Goal: Information Seeking & Learning: Learn about a topic

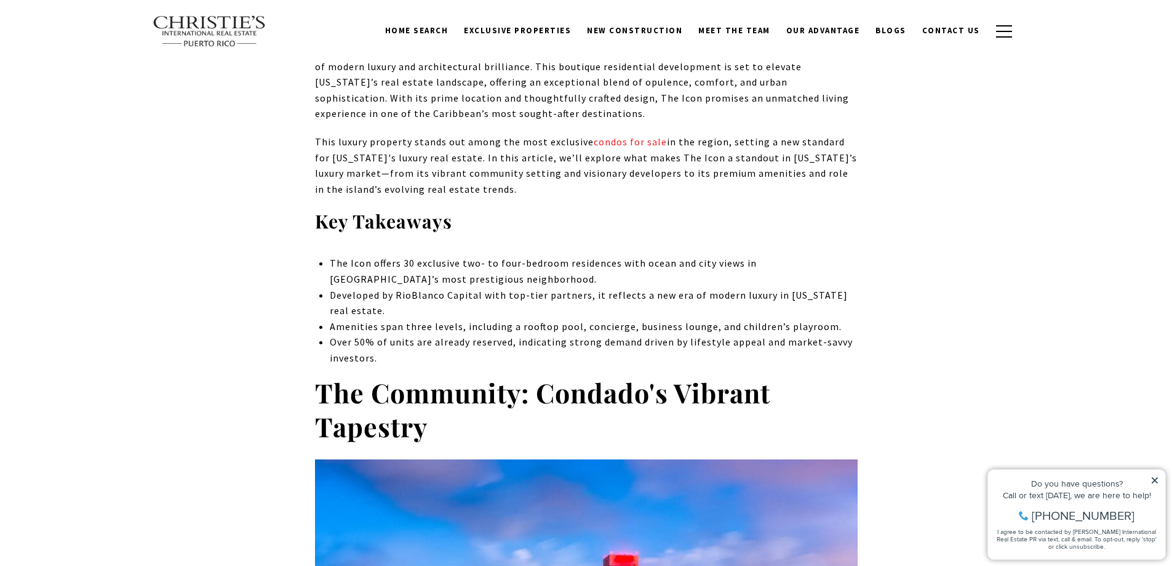
click at [633, 282] on p "The Icon offers 30 exclusive two- to four-bedroom residences with ocean and cit…" at bounding box center [593, 270] width 527 height 31
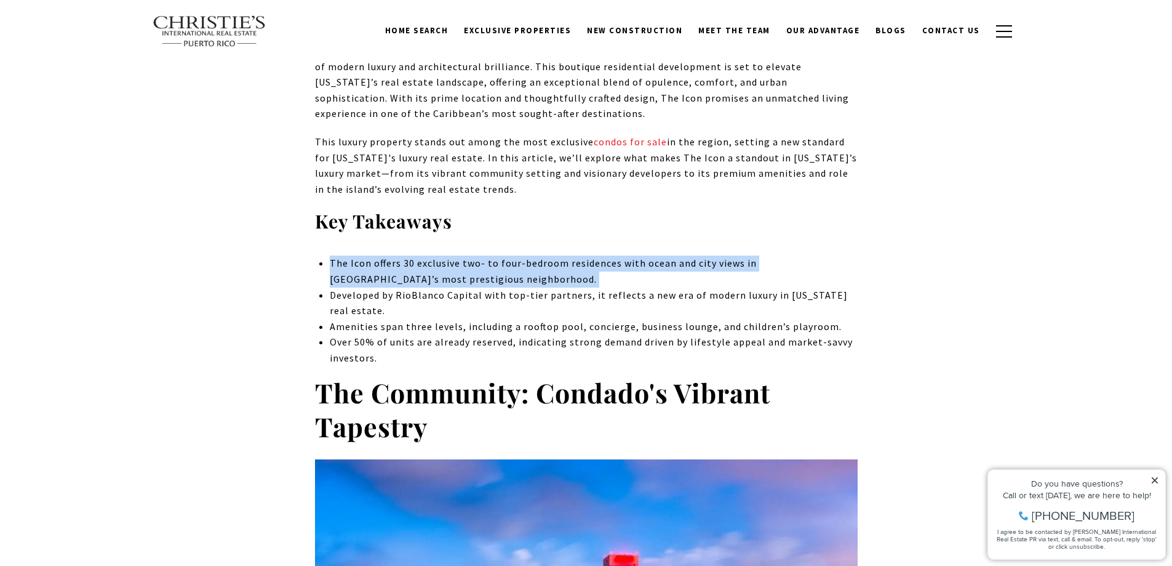
drag, startPoint x: 633, startPoint y: 282, endPoint x: 650, endPoint y: 266, distance: 24.0
click at [633, 282] on p "The Icon offers 30 exclusive two- to four-bedroom residences with ocean and cit…" at bounding box center [593, 270] width 527 height 31
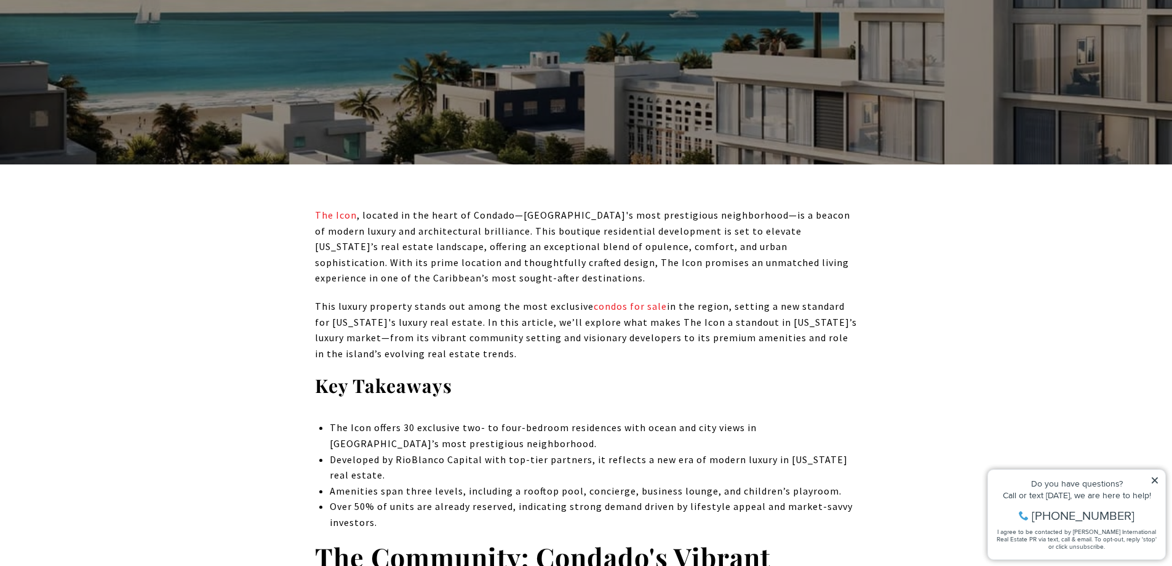
scroll to position [492, 0]
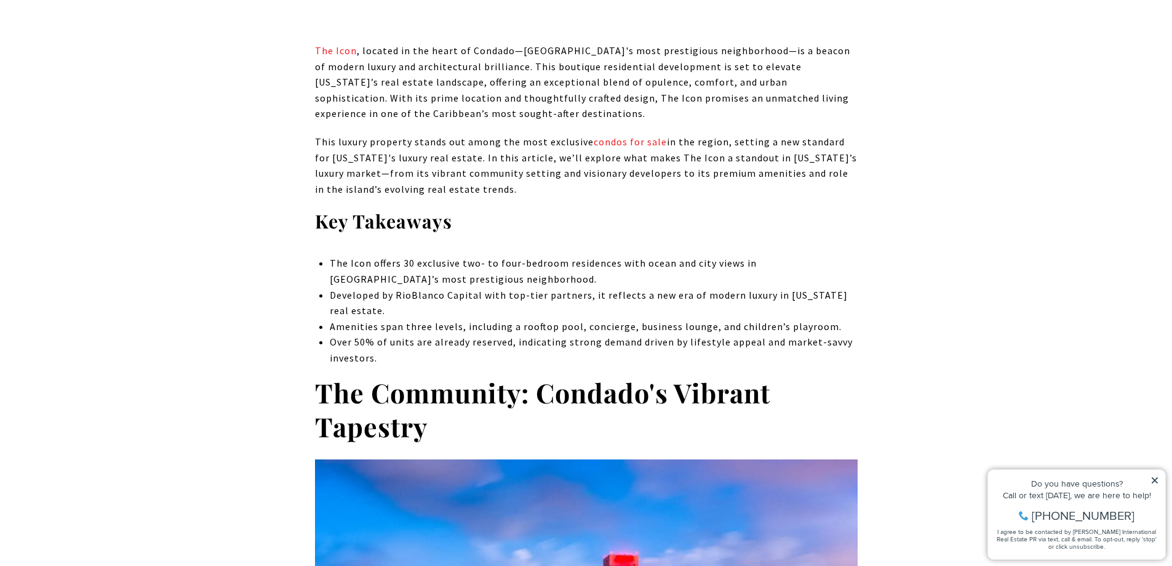
click at [687, 188] on p "This luxury property stands out among the most exclusive condos for sale in the…" at bounding box center [586, 165] width 543 height 63
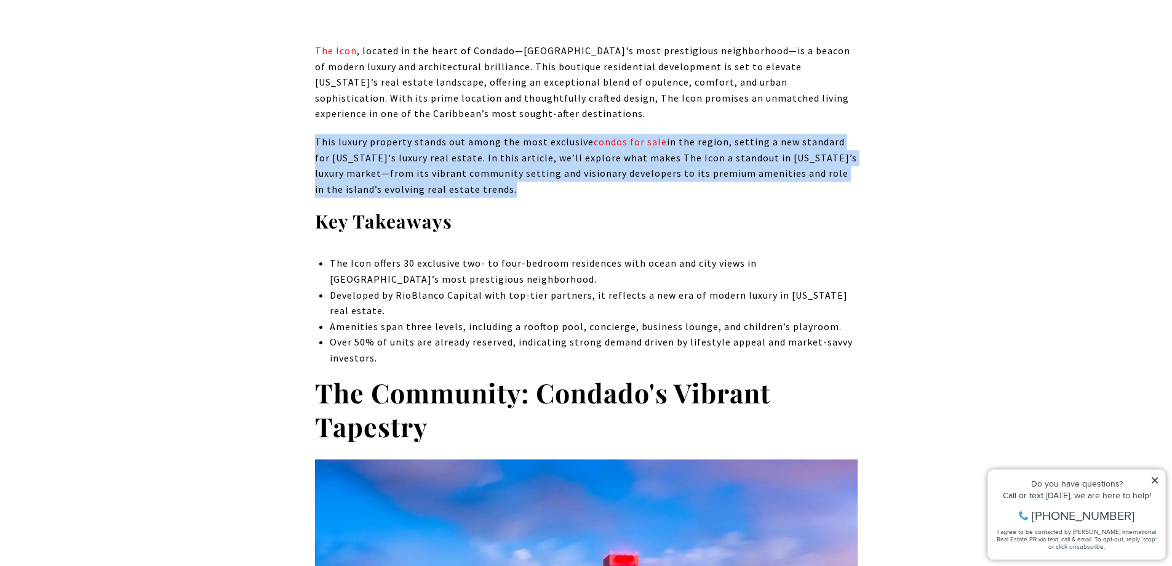
click at [687, 188] on p "This luxury property stands out among the most exclusive condos for sale in the…" at bounding box center [586, 165] width 543 height 63
click at [727, 181] on p "This luxury property stands out among the most exclusive condos for sale in the…" at bounding box center [586, 165] width 543 height 63
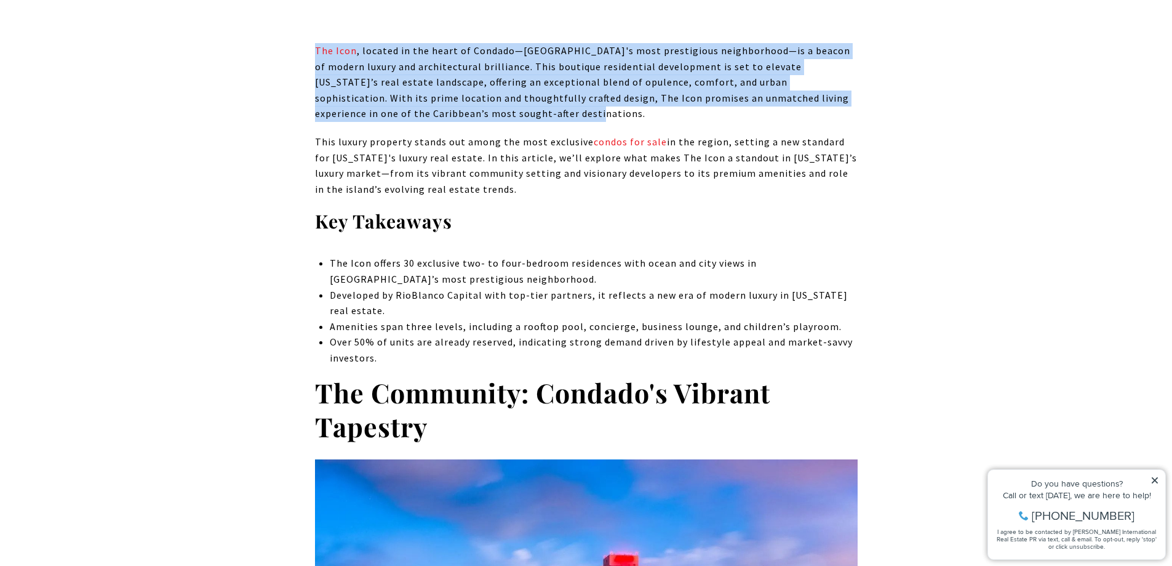
drag, startPoint x: 269, startPoint y: 49, endPoint x: 670, endPoint y: 120, distance: 407.4
click at [670, 120] on p "The Icon , located in the heart of Condado—[GEOGRAPHIC_DATA]'s most prestigious…" at bounding box center [586, 82] width 543 height 79
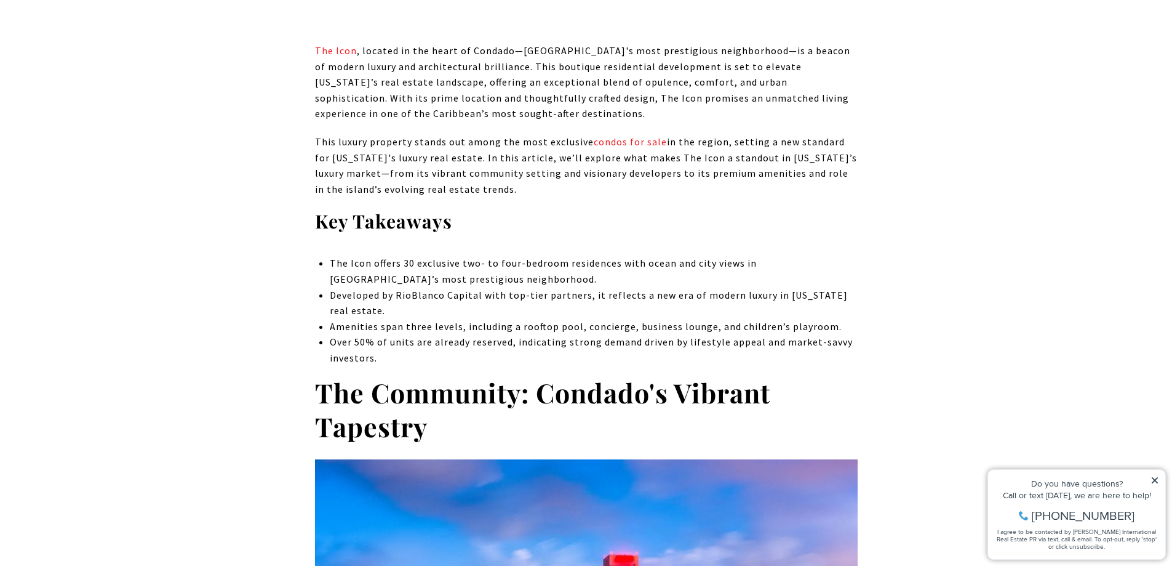
drag, startPoint x: 697, startPoint y: 150, endPoint x: 710, endPoint y: 188, distance: 40.1
click at [710, 188] on p "This luxury property stands out among the most exclusive condos for sale in the…" at bounding box center [586, 165] width 543 height 63
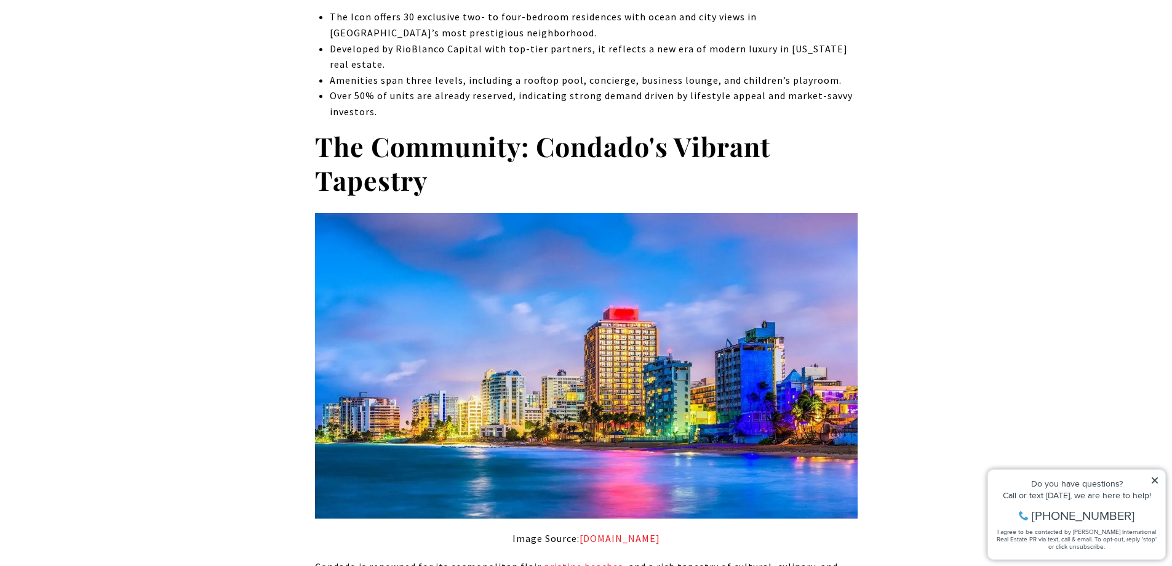
scroll to position [657, 0]
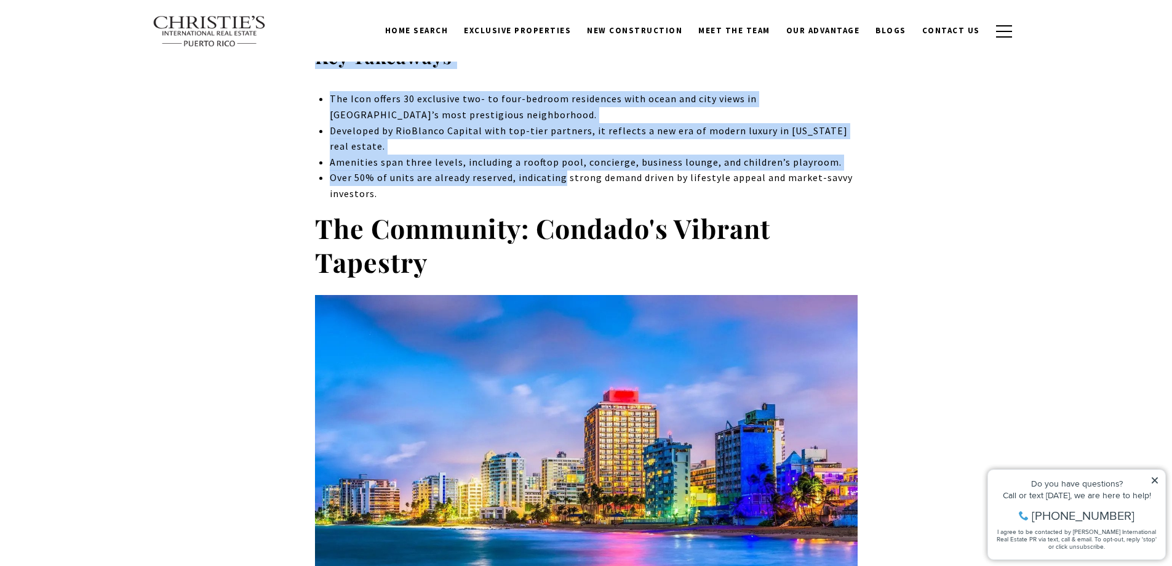
drag, startPoint x: 287, startPoint y: 66, endPoint x: 562, endPoint y: 185, distance: 300.4
click at [562, 185] on p "Over 50% of units are already reserved, indicating strong demand driven by life…" at bounding box center [593, 185] width 527 height 31
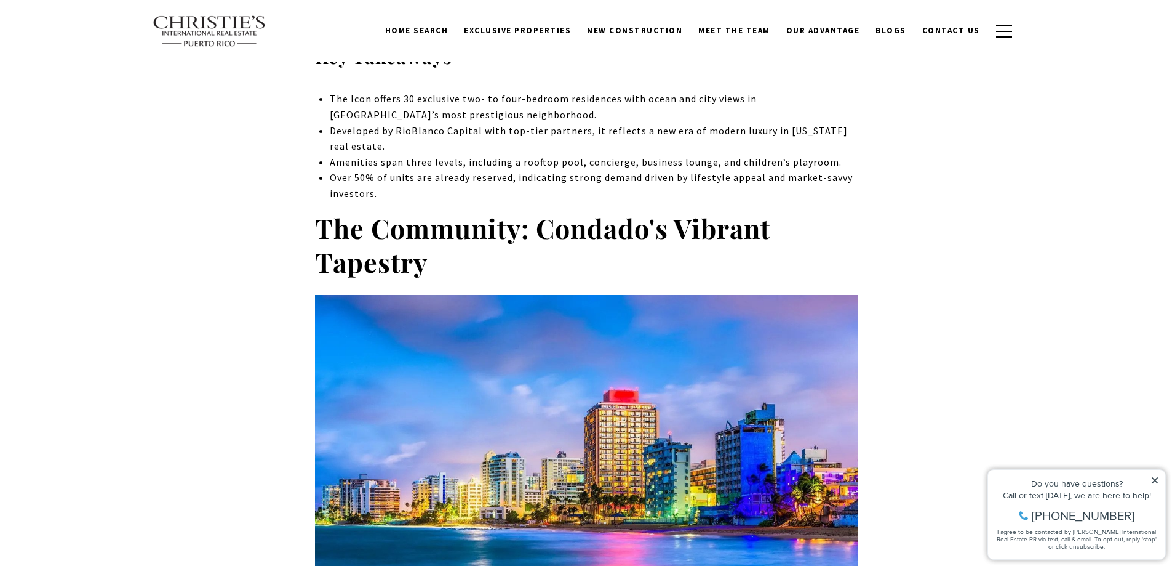
drag, startPoint x: 593, startPoint y: 199, endPoint x: 550, endPoint y: 169, distance: 52.9
click at [550, 169] on ul "The Icon offers 30 exclusive two- to four-bedroom residences with ocean and cit…" at bounding box center [593, 146] width 527 height 110
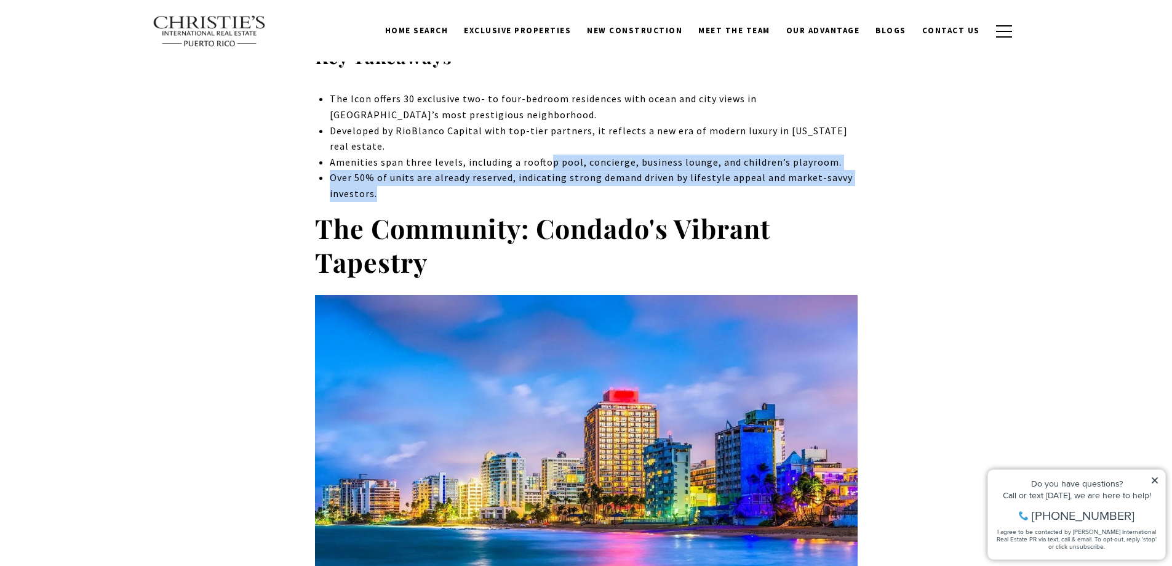
click at [550, 168] on p "Amenities span three levels, including a rooftop pool, concierge, business loun…" at bounding box center [593, 162] width 527 height 16
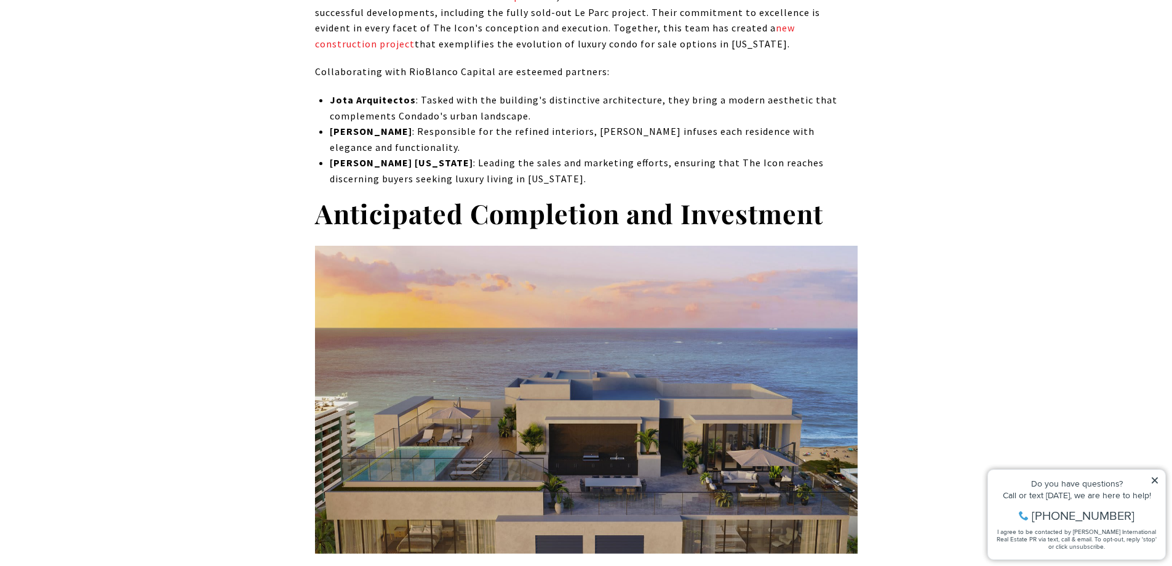
scroll to position [1641, 0]
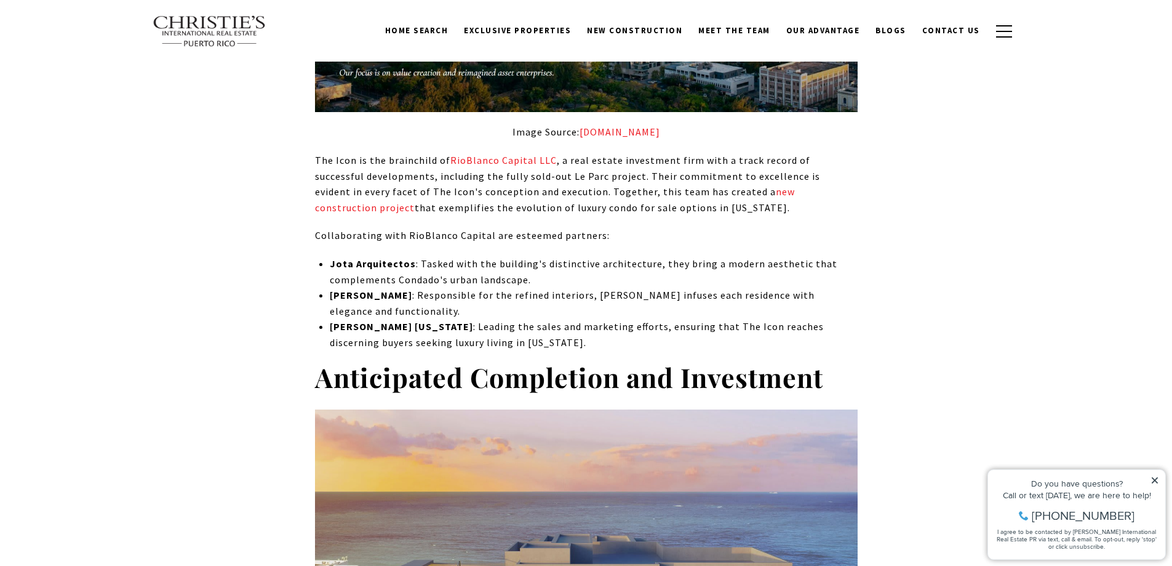
click at [668, 258] on p "Jota Arquitectos : Tasked with the building's distinctive architecture, they br…" at bounding box center [593, 271] width 527 height 31
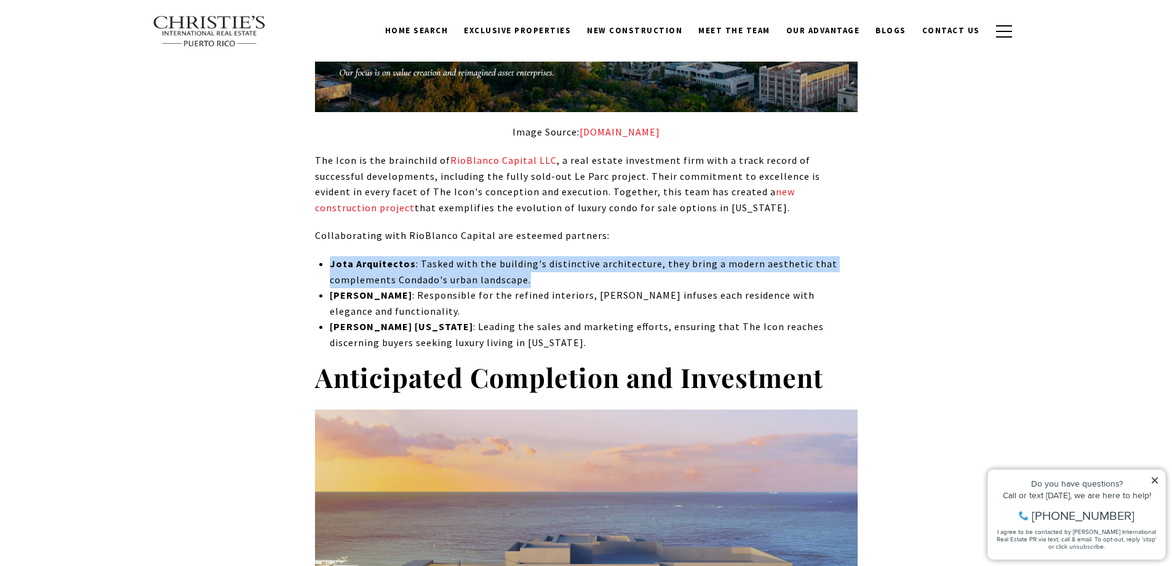
click at [668, 258] on p "Jota Arquitectos : Tasked with the building's distinctive architecture, they br…" at bounding box center [593, 271] width 527 height 31
click at [688, 256] on p "Jota Arquitectos : Tasked with the building's distinctive architecture, they br…" at bounding box center [593, 271] width 527 height 31
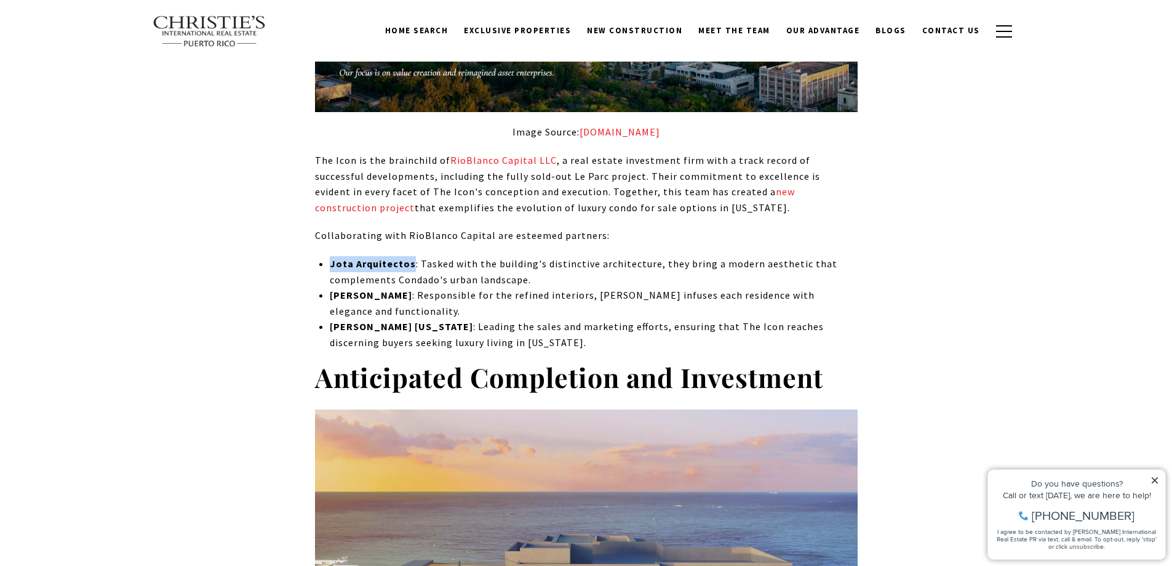
drag, startPoint x: 324, startPoint y: 247, endPoint x: 410, endPoint y: 251, distance: 86.3
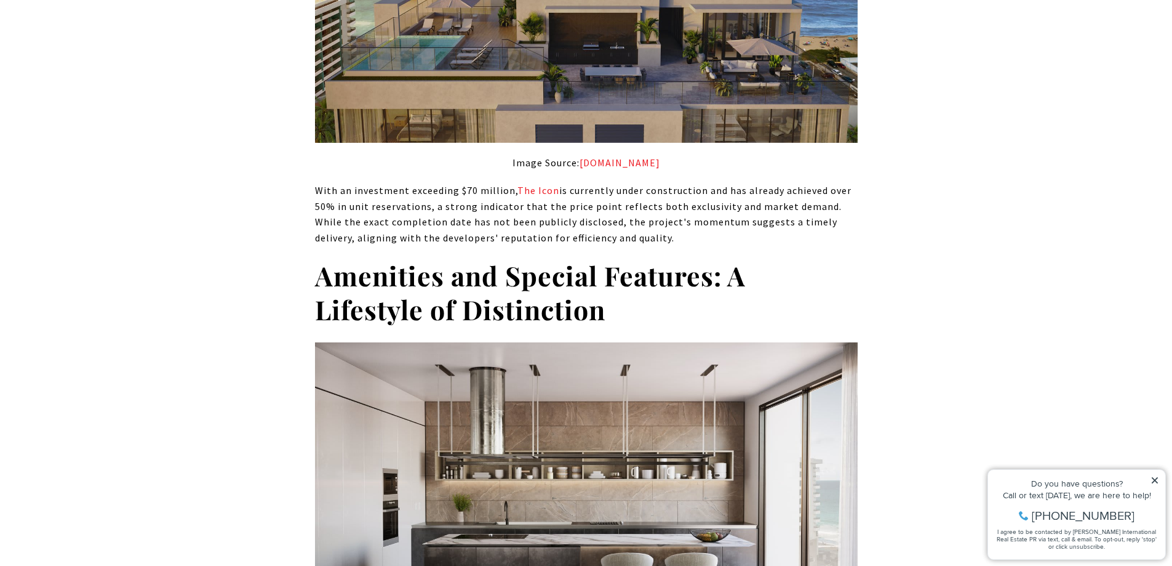
scroll to position [2297, 0]
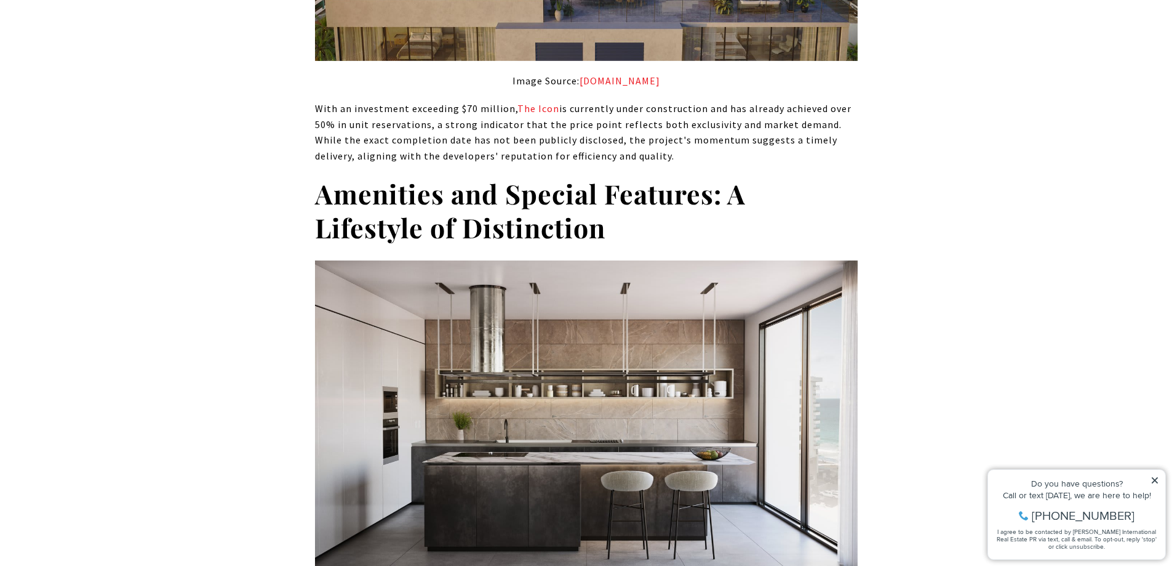
click at [326, 101] on p "With an investment exceeding $70 million, The Icon is currently under construct…" at bounding box center [586, 132] width 543 height 63
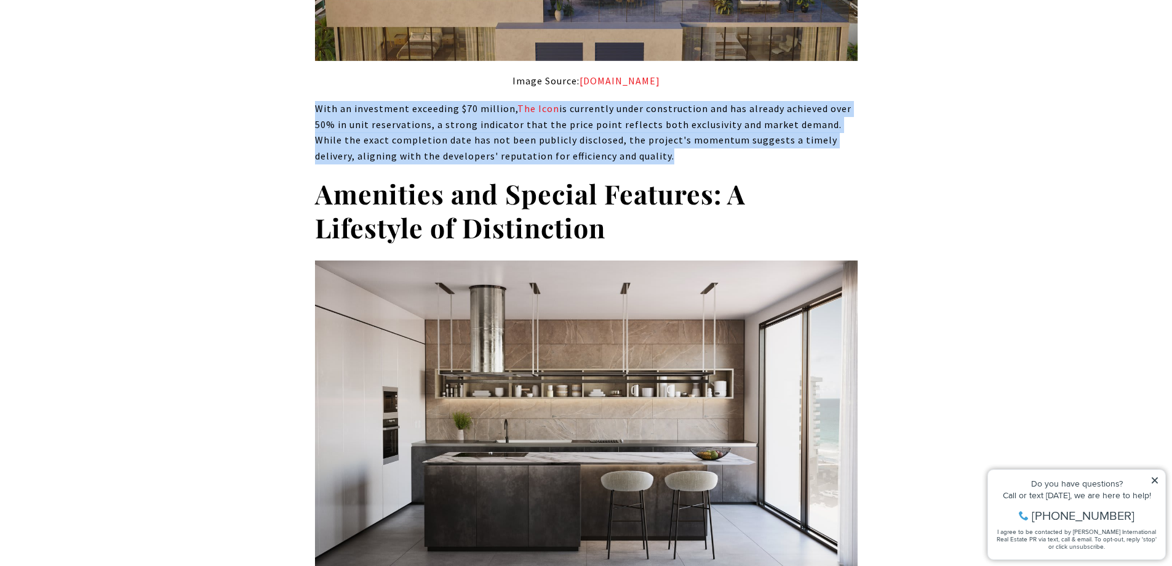
click at [519, 101] on p "With an investment exceeding $70 million, The Icon is currently under construct…" at bounding box center [586, 132] width 543 height 63
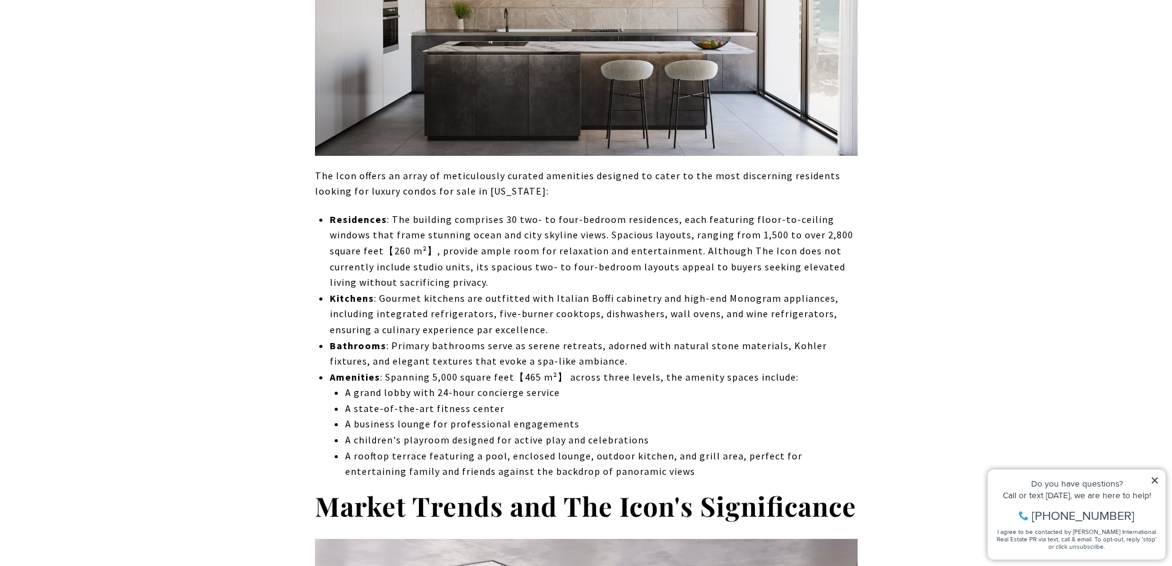
scroll to position [2789, 0]
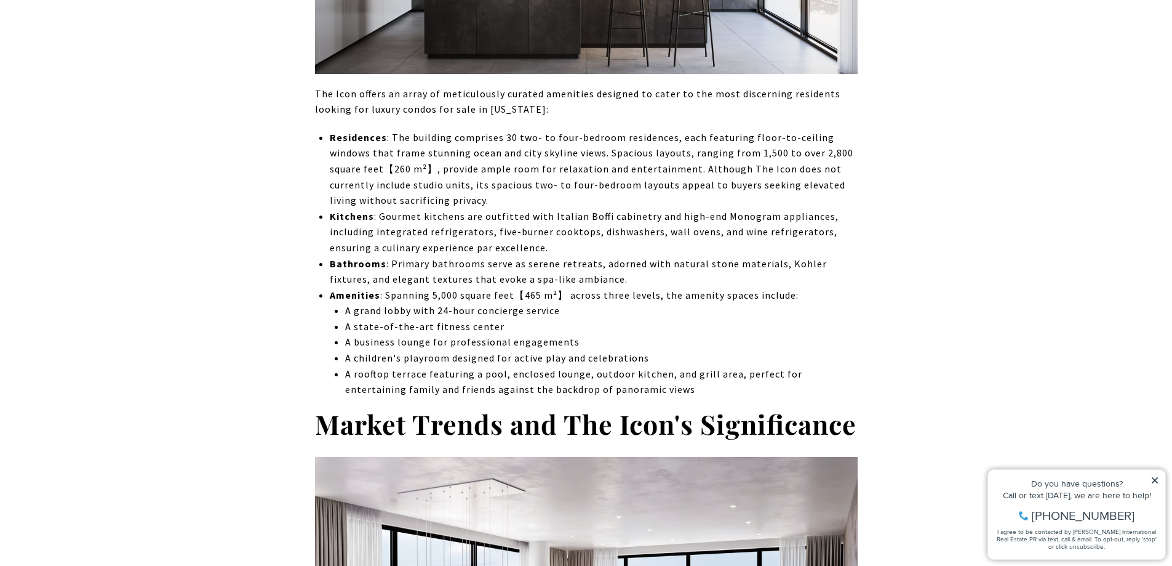
click at [588, 130] on p "Residences : The building comprises 30 two- to four-bedroom residences, each fe…" at bounding box center [593, 169] width 527 height 79
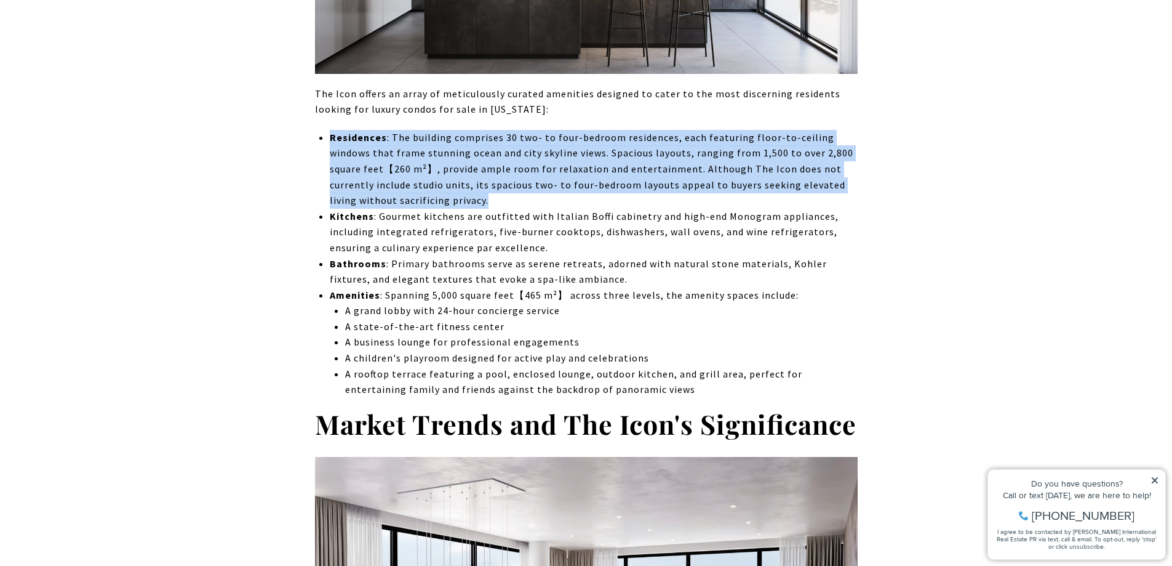
click at [588, 130] on p "Residences : The building comprises 30 two- to four-bedroom residences, each fe…" at bounding box center [593, 169] width 527 height 79
click at [496, 130] on p "Residences : The building comprises 30 two- to four-bedroom residences, each fe…" at bounding box center [593, 169] width 527 height 79
click at [398, 130] on p "Residences : The building comprises 30 two- to four-bedroom residences, each fe…" at bounding box center [593, 169] width 527 height 79
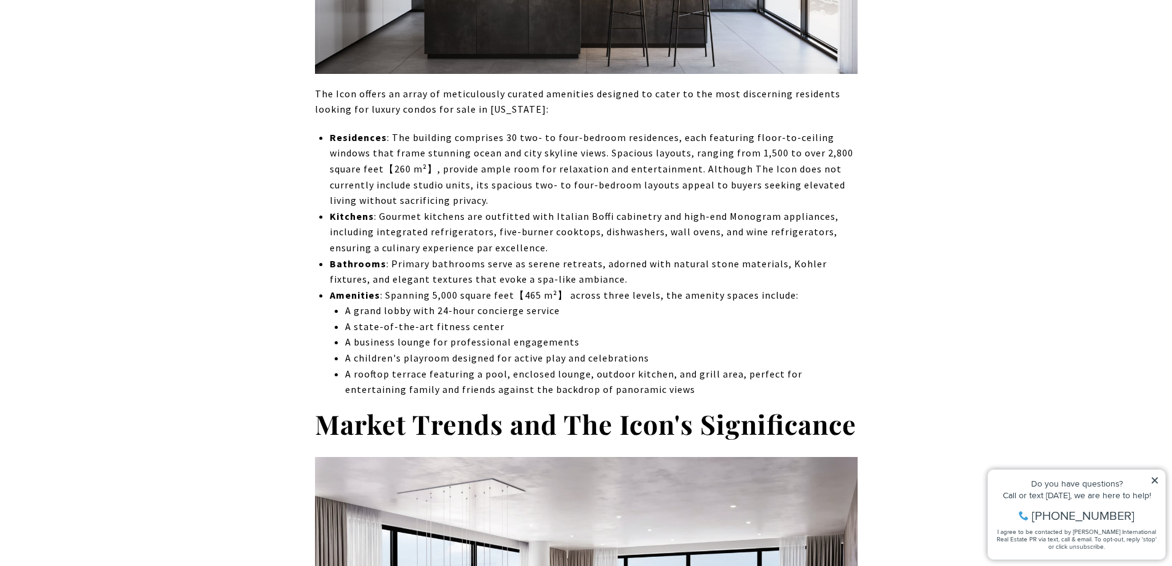
click at [398, 130] on p "Residences : The building comprises 30 two- to four-bedroom residences, each fe…" at bounding box center [593, 169] width 527 height 79
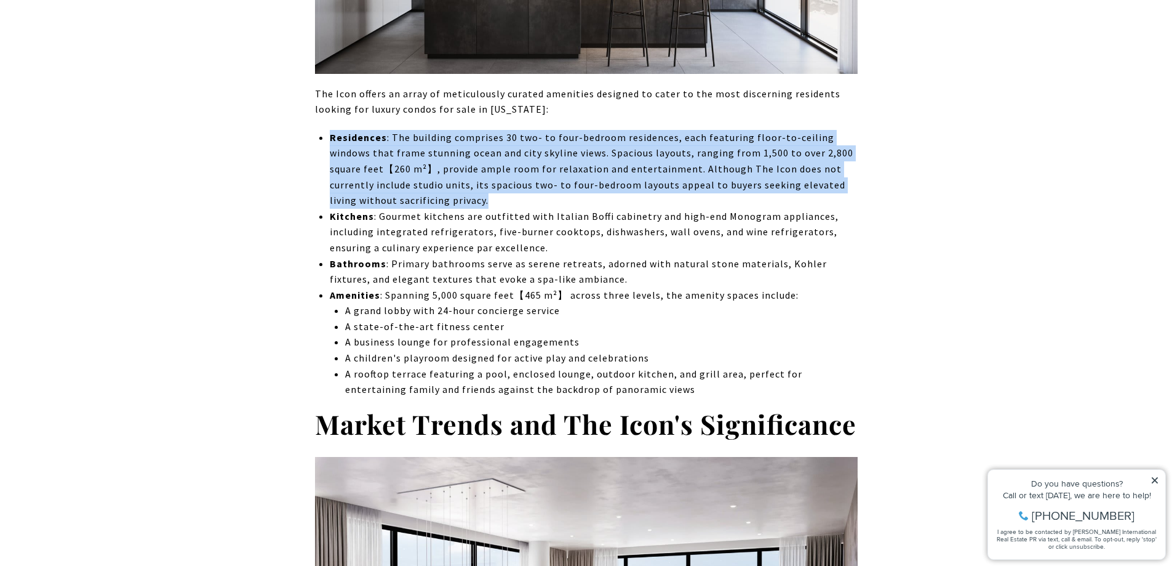
click at [398, 130] on p "Residences : The building comprises 30 two- to four-bedroom residences, each fe…" at bounding box center [593, 169] width 527 height 79
click at [515, 130] on p "Residences : The building comprises 30 two- to four-bedroom residences, each fe…" at bounding box center [593, 169] width 527 height 79
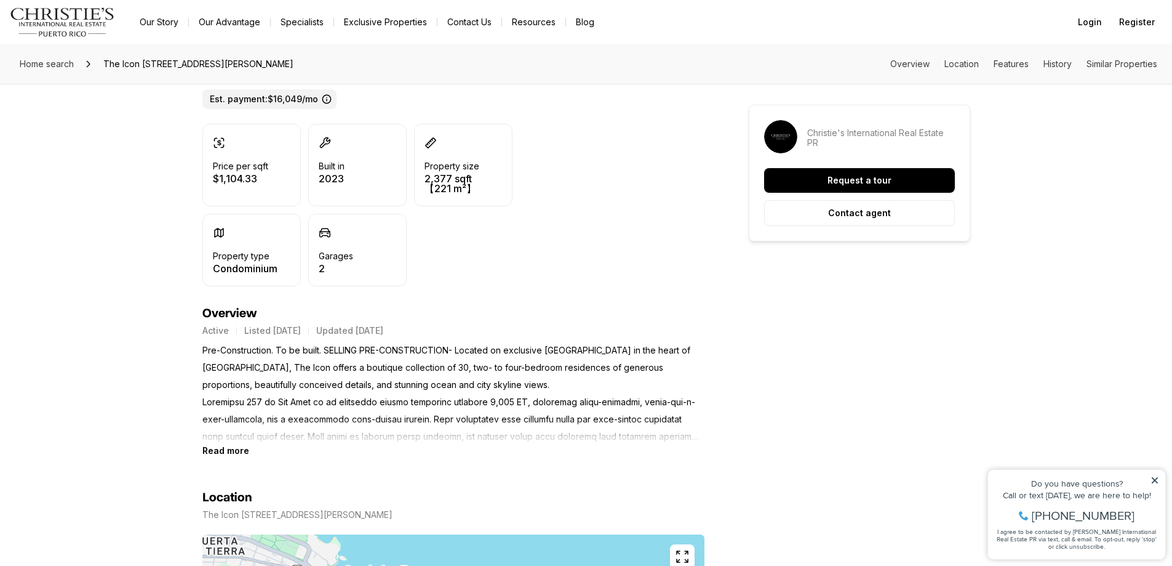
scroll to position [1530, 0]
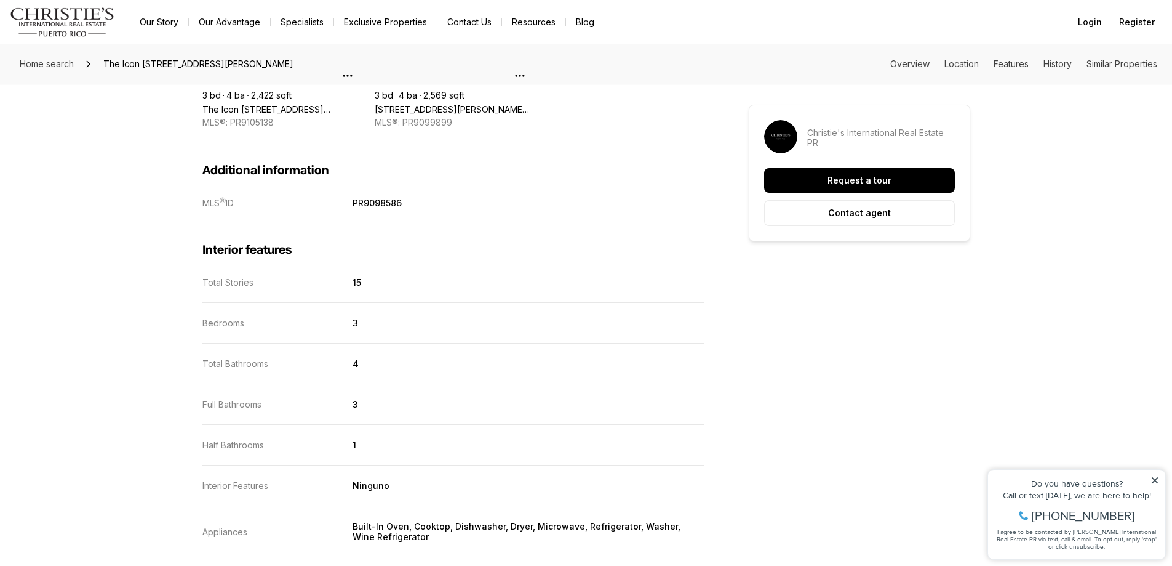
click at [503, 212] on div "Interior features Total Stories 15 Bedrooms 3 Total Bathrooms 4 Full Bathrooms …" at bounding box center [453, 496] width 502 height 577
